Goal: Check status: Check status

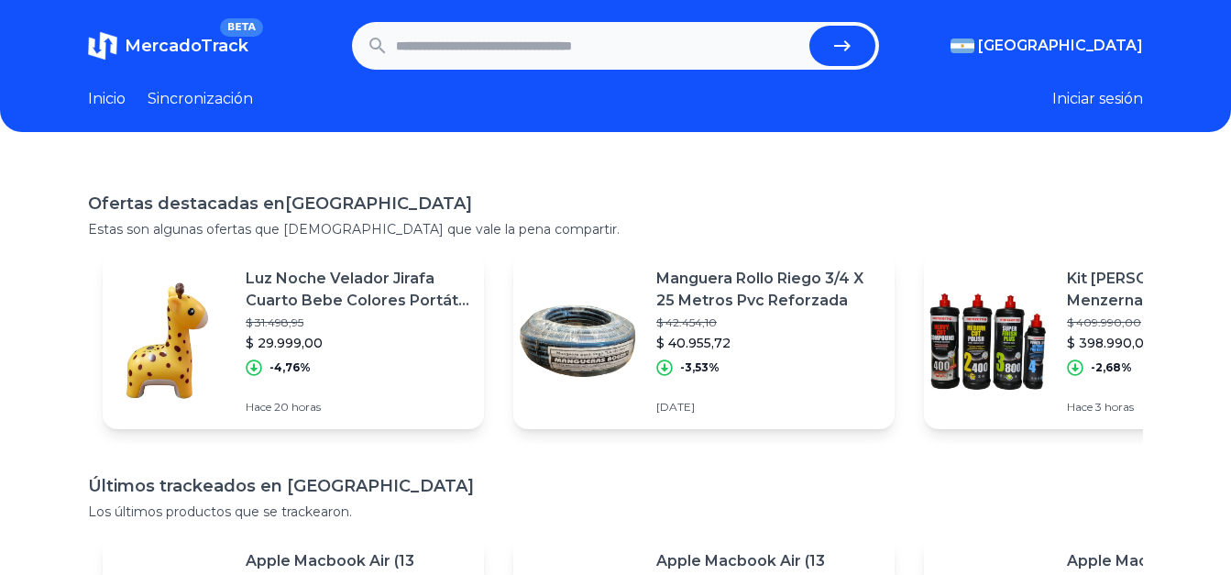
click at [643, 304] on div "Manguera Rollo Riego 3/4 X 25 Metros Pvc Reforzada $ 42.454,10 $ 40.955,72 -3,5…" at bounding box center [703, 341] width 381 height 176
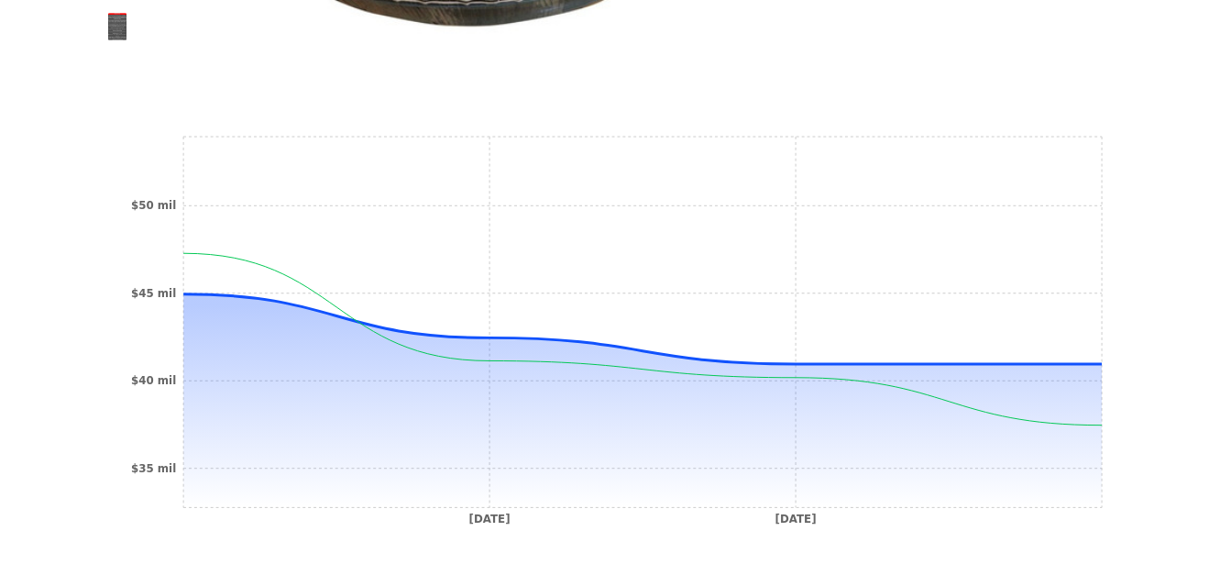
scroll to position [573, 0]
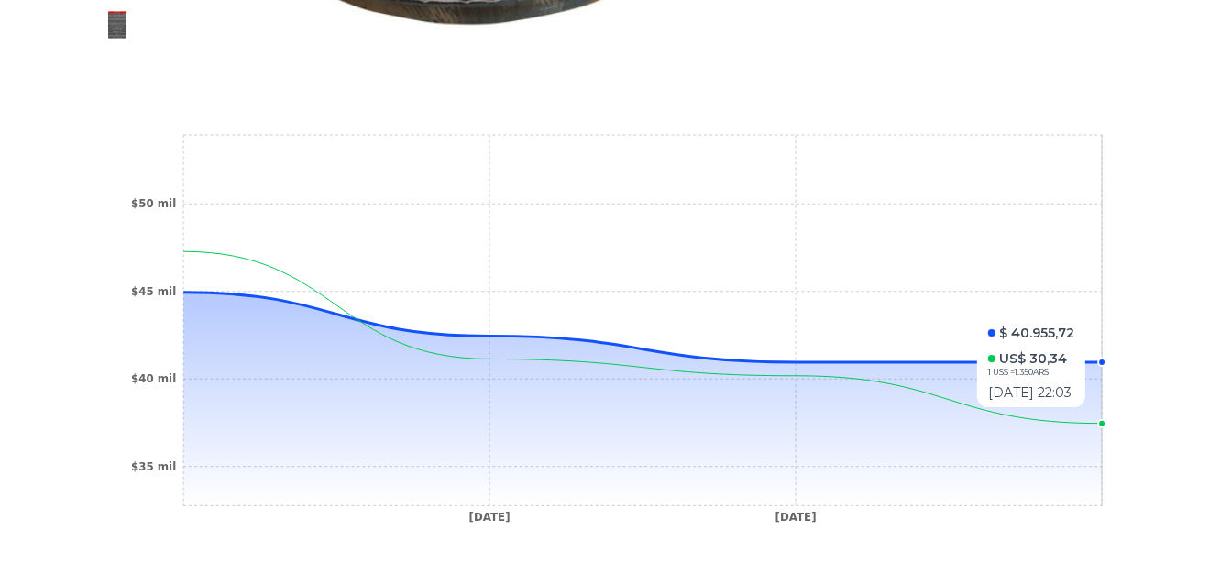
drag, startPoint x: 1083, startPoint y: 389, endPoint x: 947, endPoint y: 412, distance: 137.6
click at [949, 412] on icon at bounding box center [642, 400] width 919 height 214
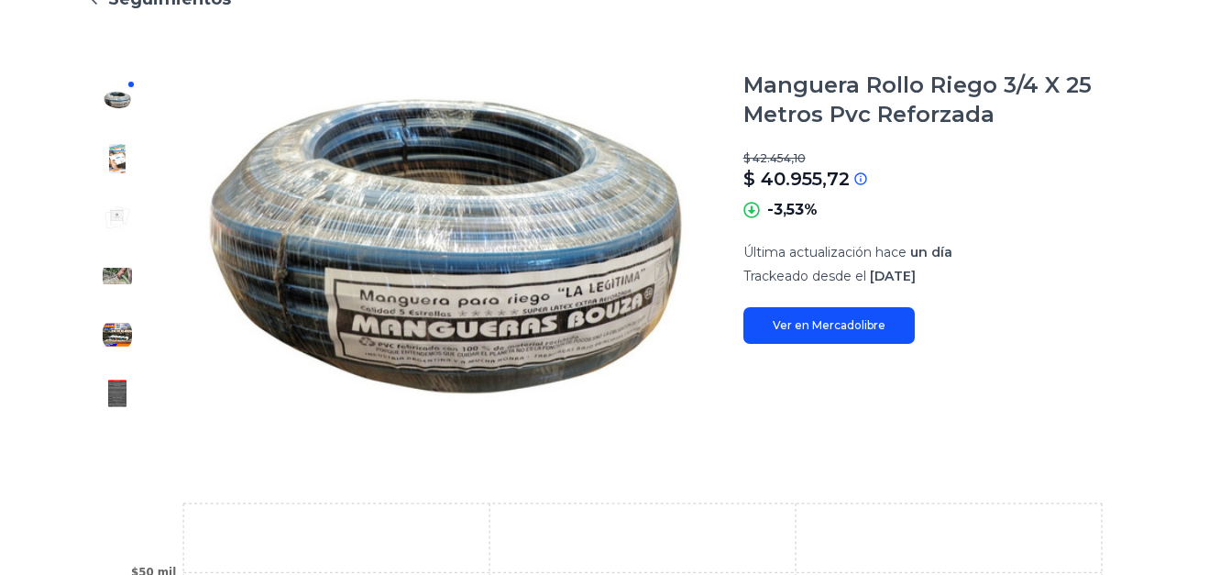
scroll to position [0, 0]
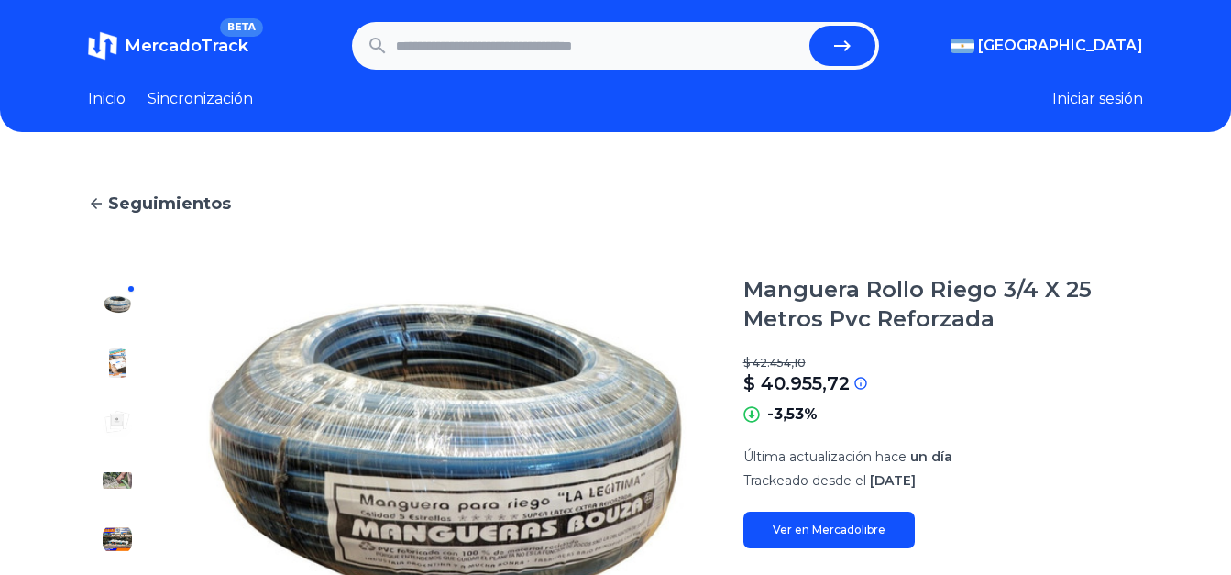
click at [695, 42] on input "text" at bounding box center [599, 46] width 407 height 40
paste input "**********"
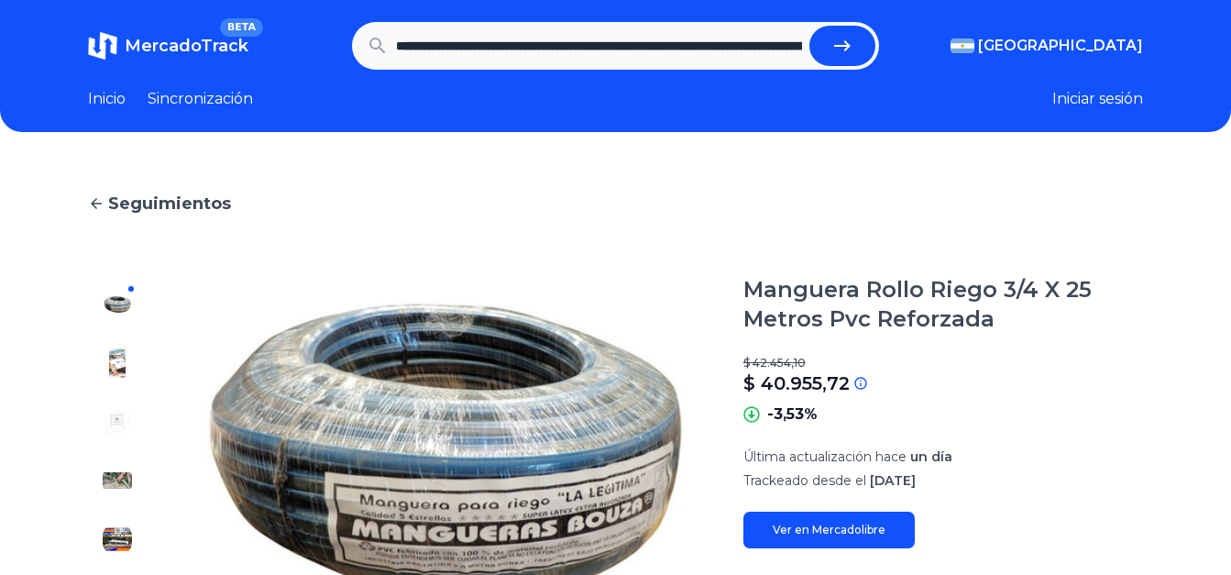
scroll to position [0, 635]
click at [817, 26] on button "submit" at bounding box center [850, 46] width 66 height 40
type input "**********"
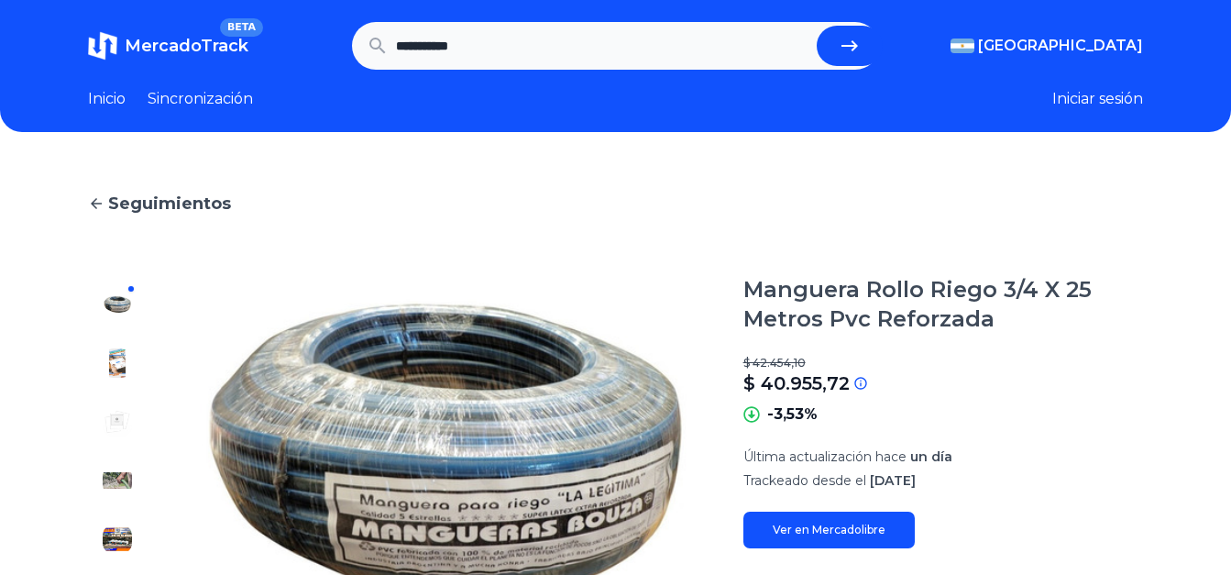
scroll to position [0, 0]
